Goal: Transaction & Acquisition: Purchase product/service

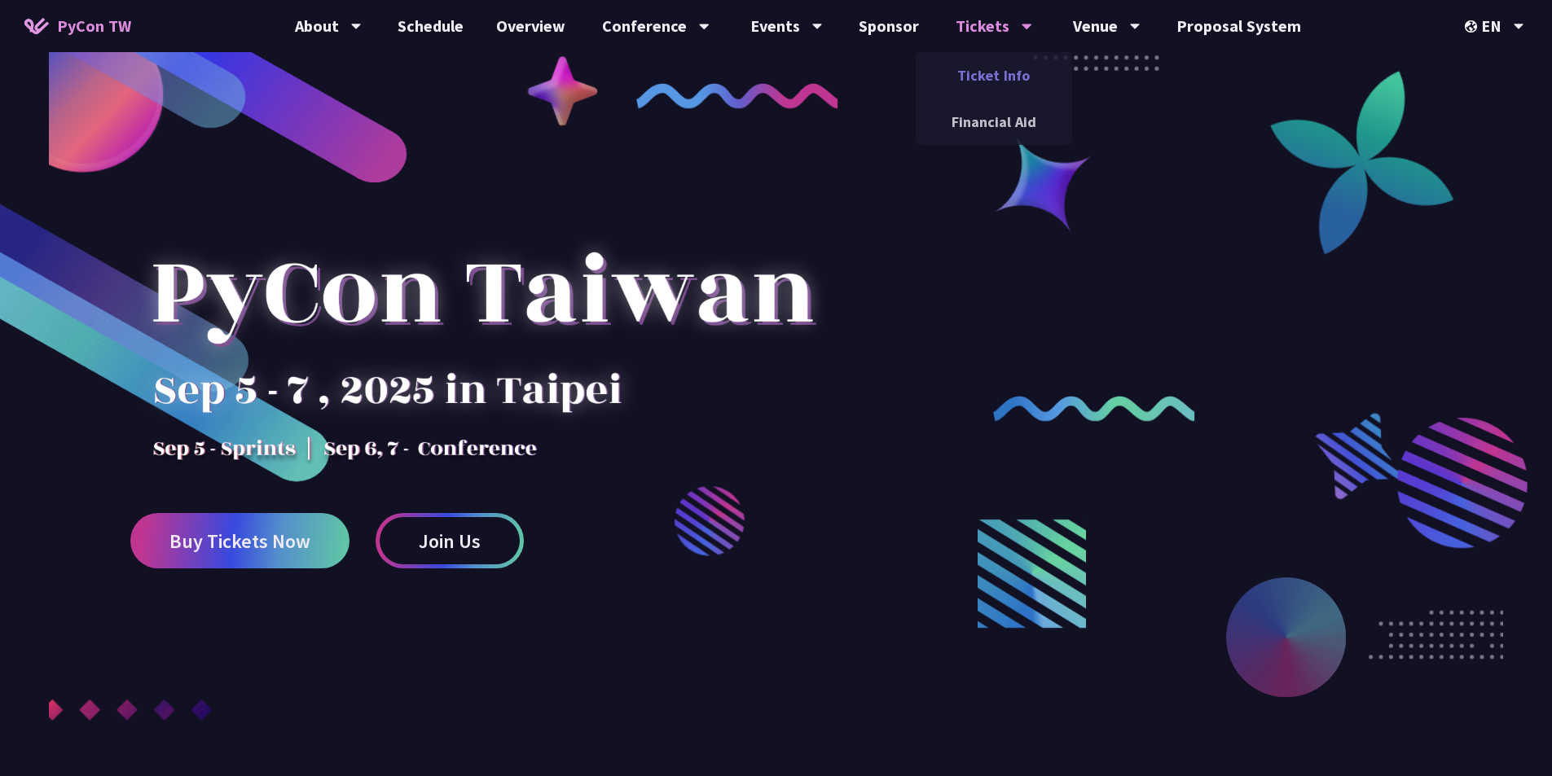
click at [987, 78] on link "Ticket Info" at bounding box center [994, 75] width 156 height 38
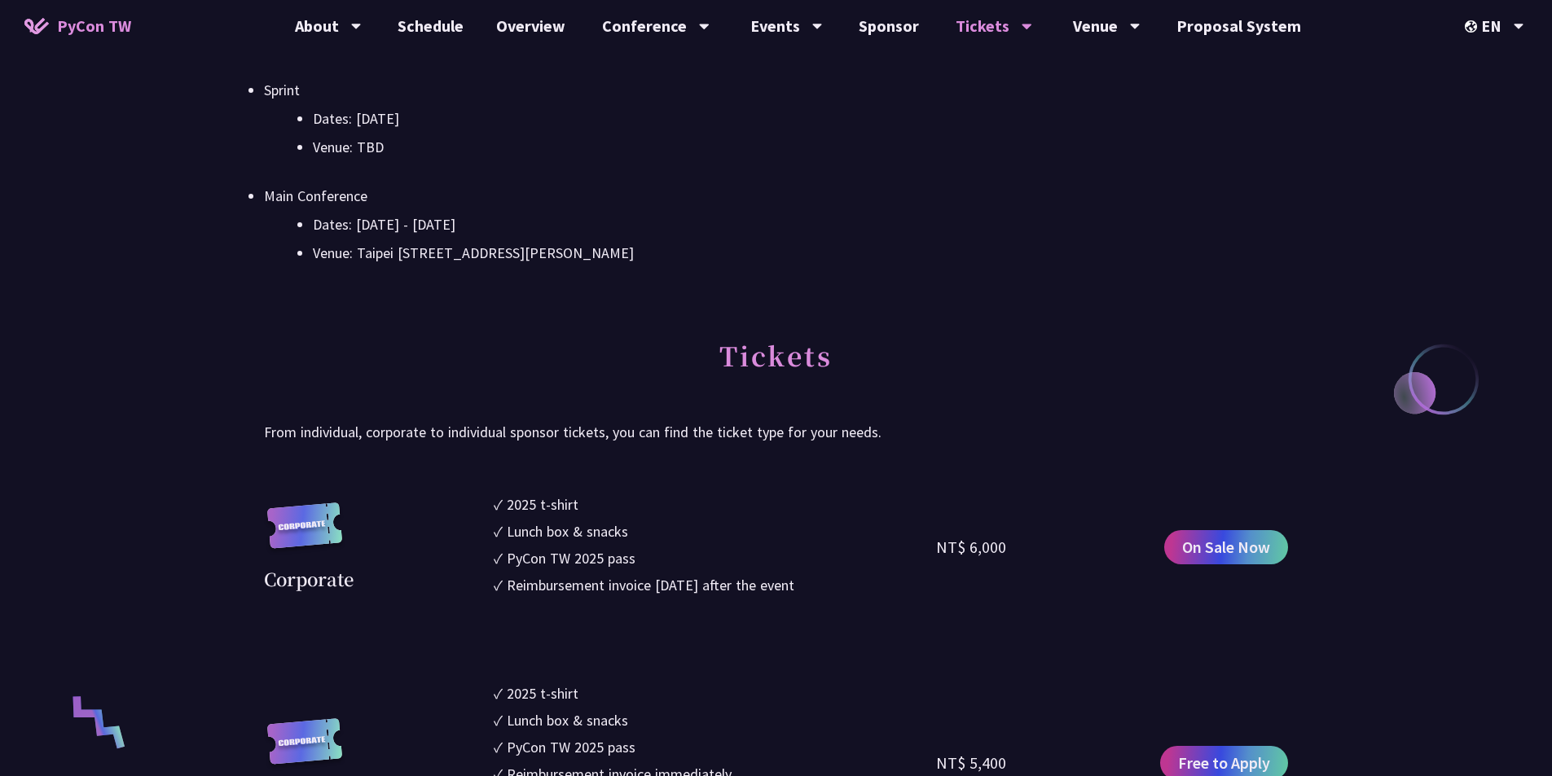
scroll to position [733, 0]
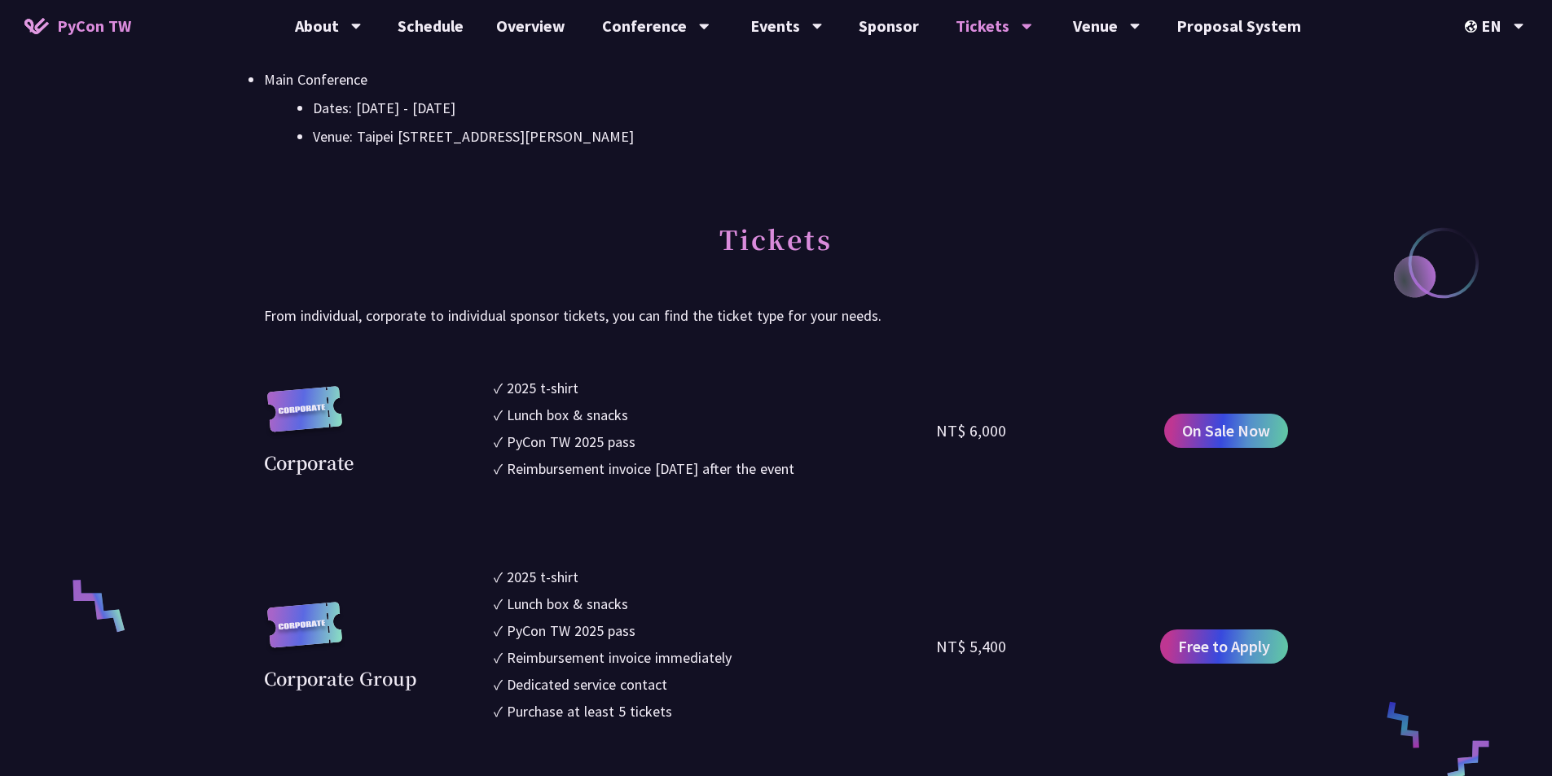
drag, startPoint x: 938, startPoint y: 429, endPoint x: 1008, endPoint y: 429, distance: 69.2
click at [1008, 429] on div "NT$ 6,000" at bounding box center [1047, 431] width 222 height 108
copy div "NT$ 6,000"
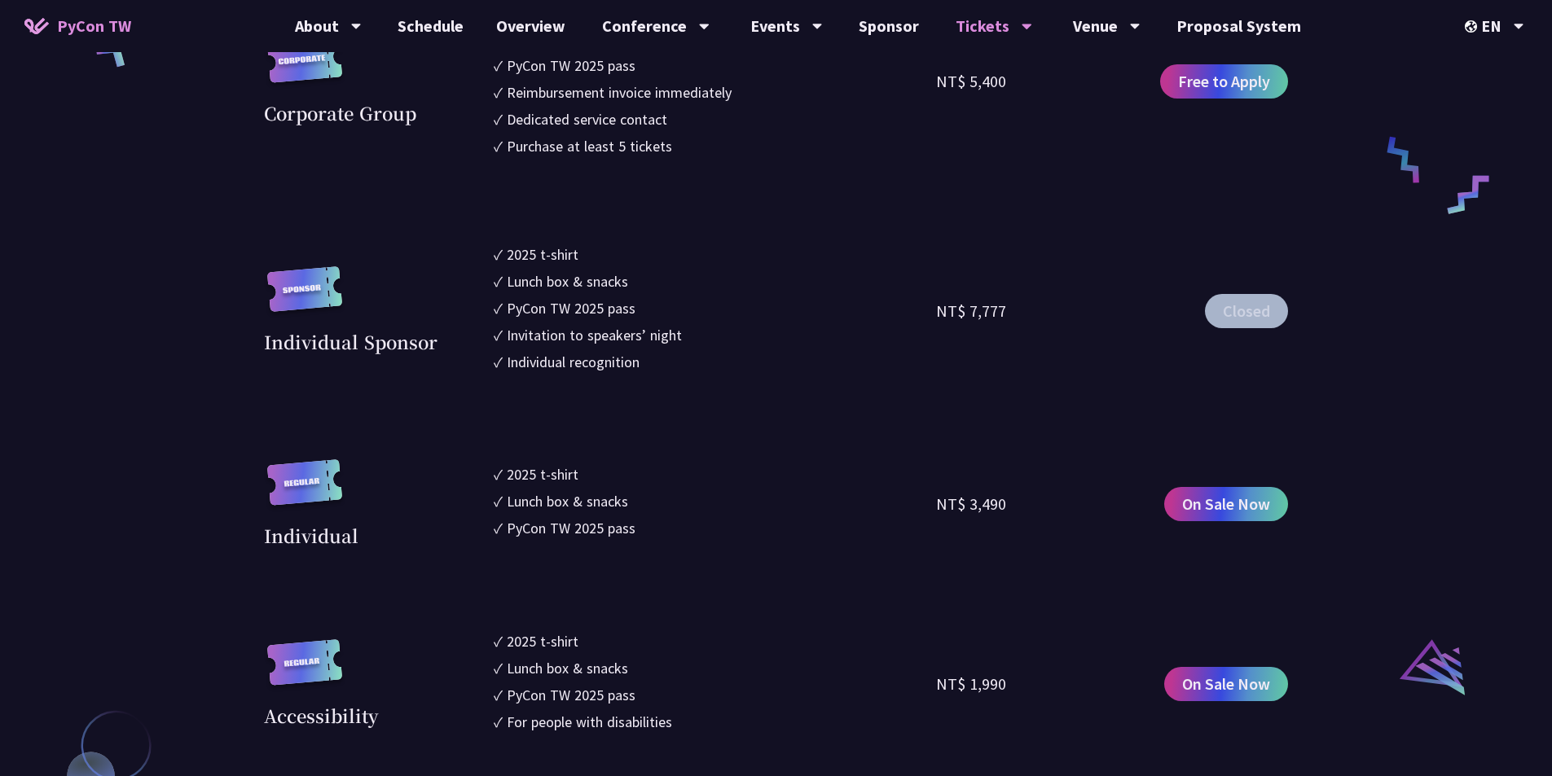
scroll to position [1303, 0]
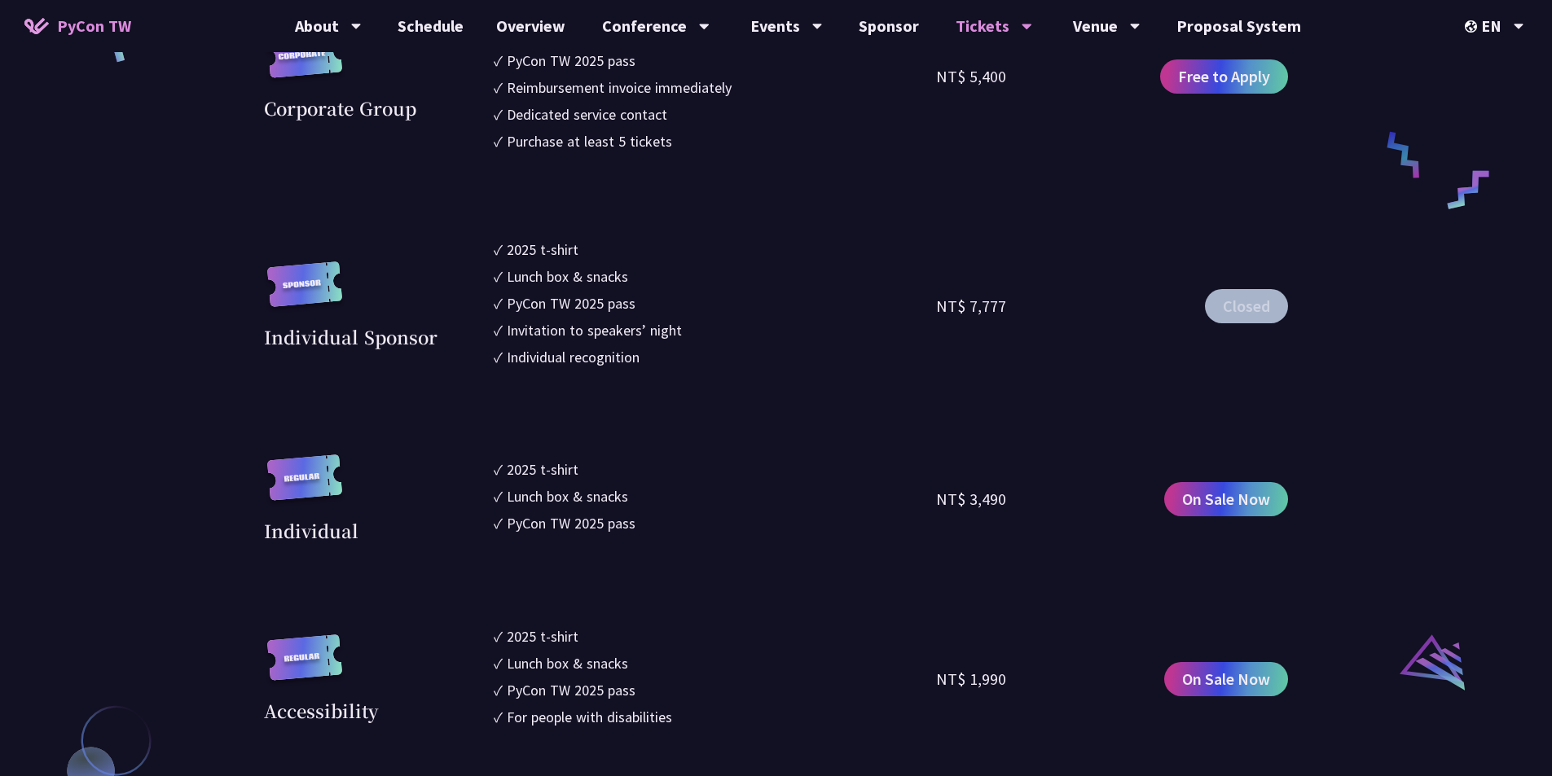
drag, startPoint x: 938, startPoint y: 502, endPoint x: 1008, endPoint y: 501, distance: 70.1
click at [1008, 501] on div "NT$ 3,490" at bounding box center [1047, 500] width 222 height 90
copy div "NT$ 3,490"
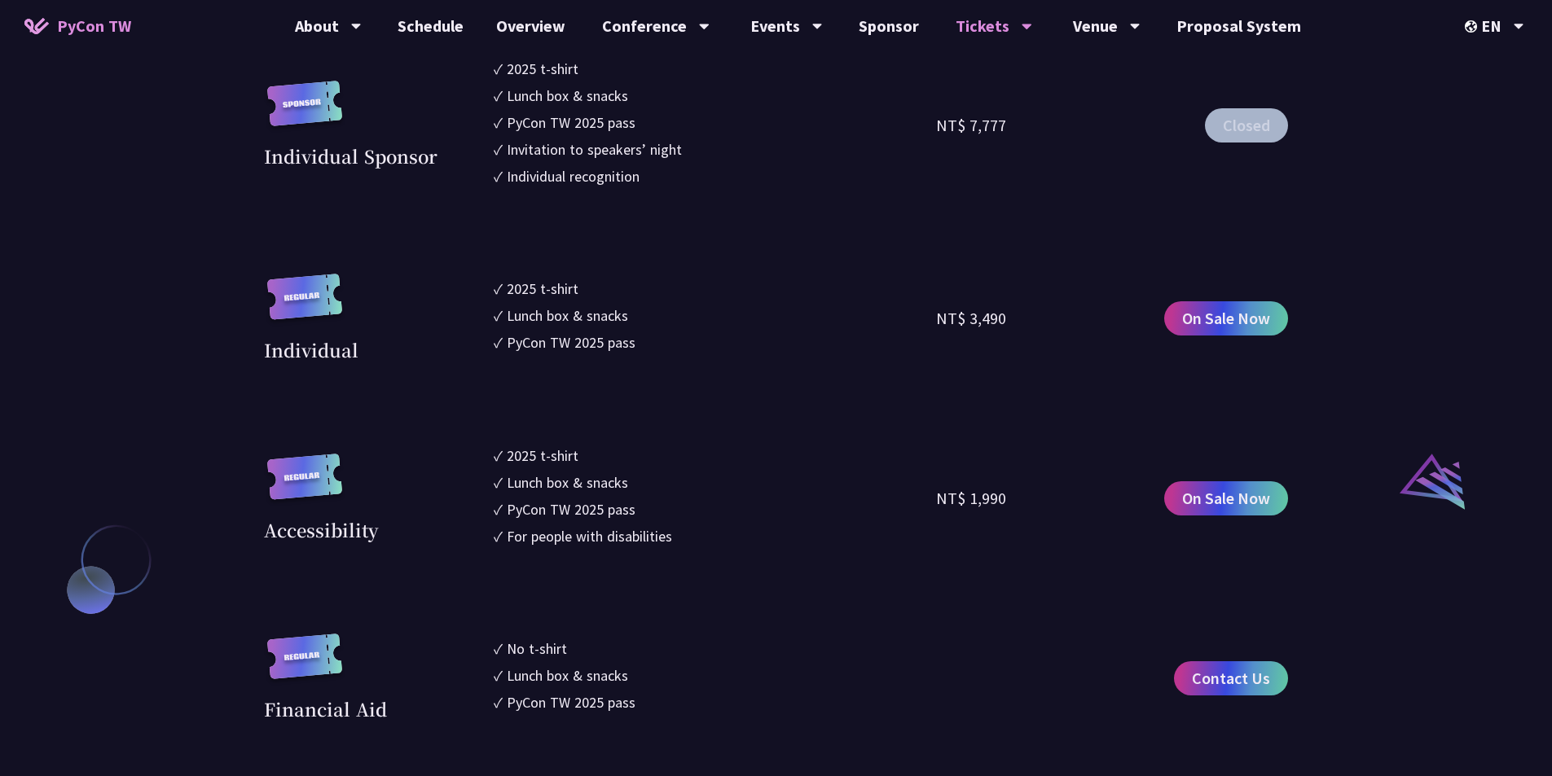
scroll to position [1548, 0]
